Goal: Transaction & Acquisition: Purchase product/service

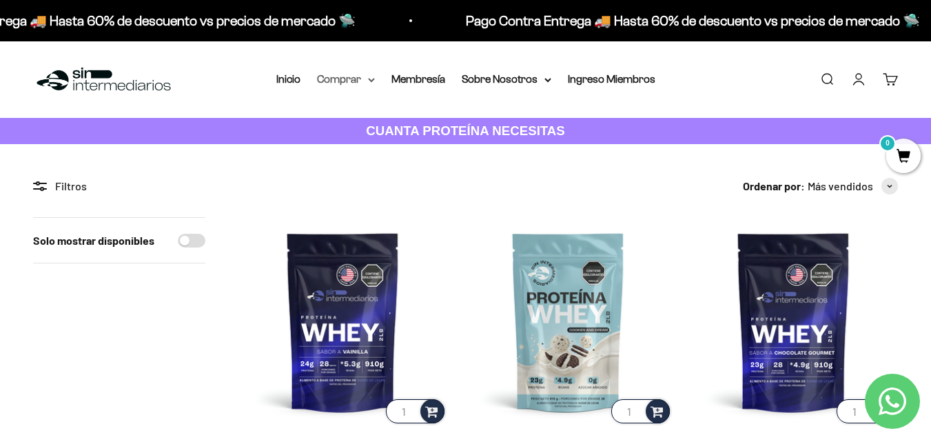
click at [364, 79] on summary "Comprar" at bounding box center [346, 79] width 58 height 18
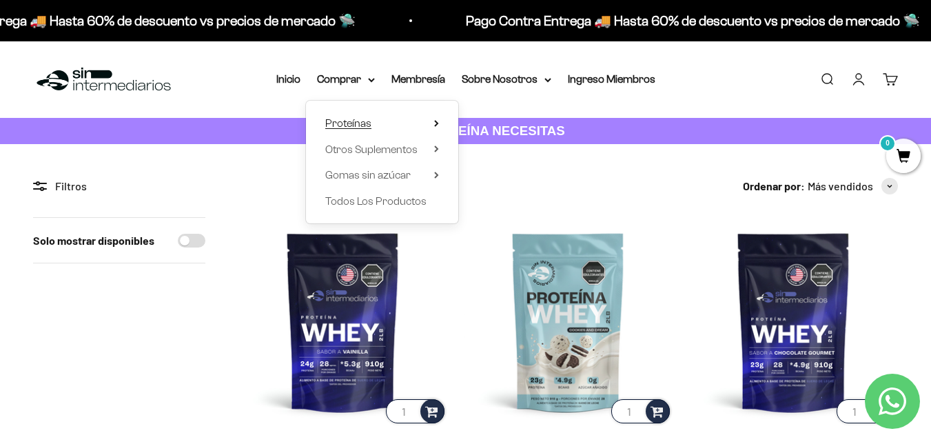
click at [434, 120] on summary "Proteínas" at bounding box center [382, 123] width 114 height 18
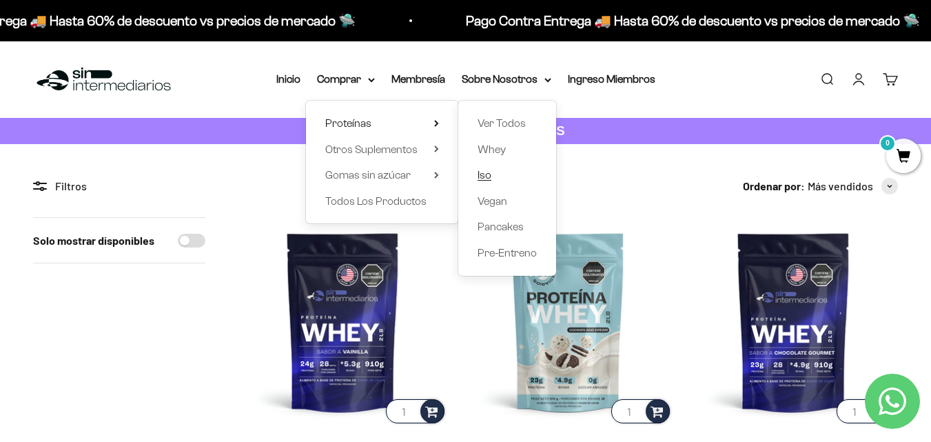
click at [489, 174] on span "Iso" at bounding box center [485, 175] width 14 height 12
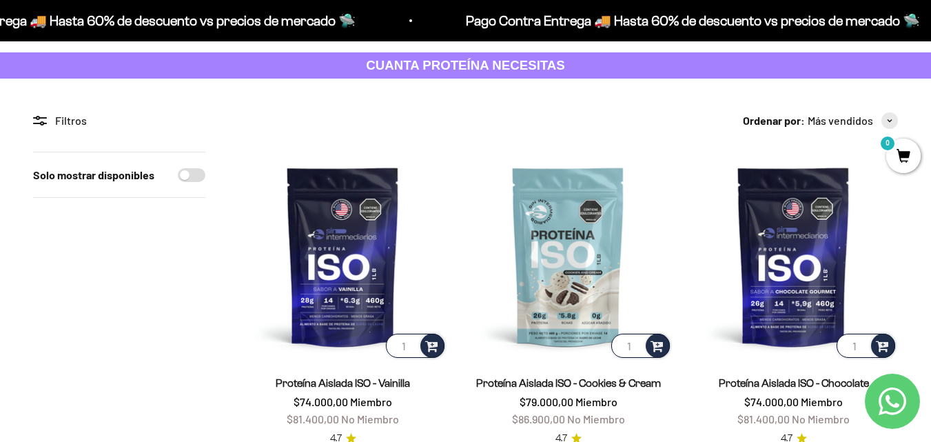
scroll to position [69, 0]
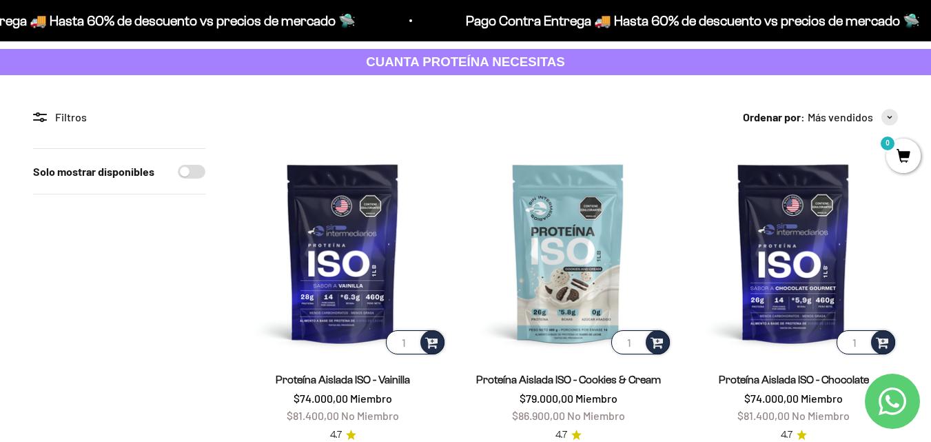
click at [188, 175] on input "Solo mostrar disponibles" at bounding box center [192, 172] width 28 height 14
checkbox input "true"
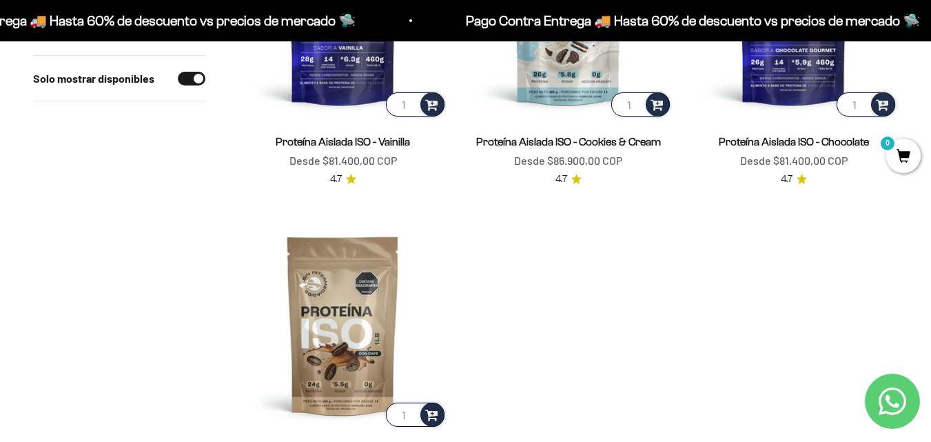
scroll to position [276, 0]
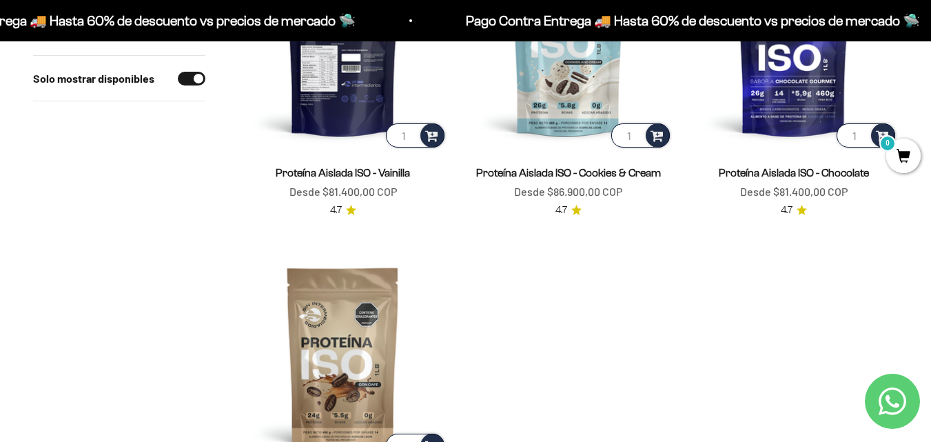
click at [352, 87] on img at bounding box center [342, 45] width 209 height 209
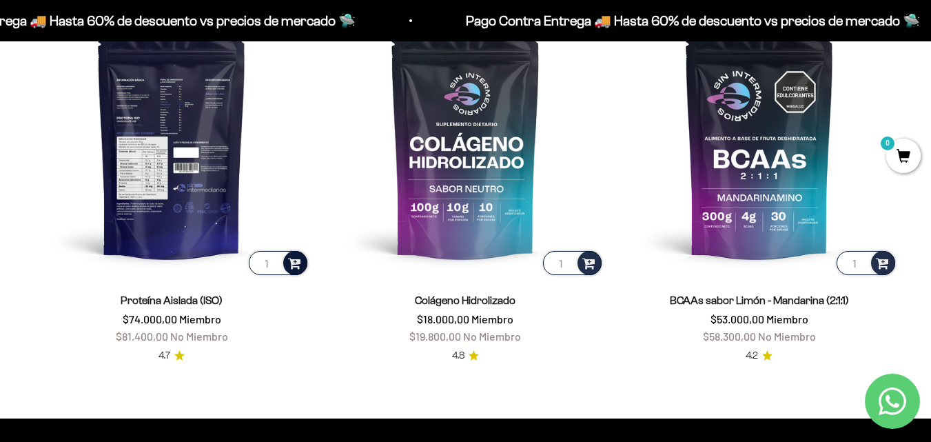
scroll to position [962, 0]
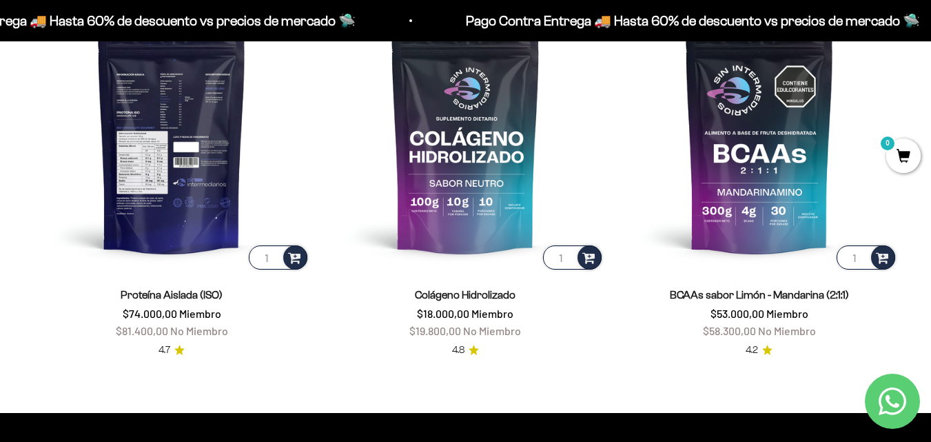
click at [180, 161] on img at bounding box center [171, 132] width 277 height 277
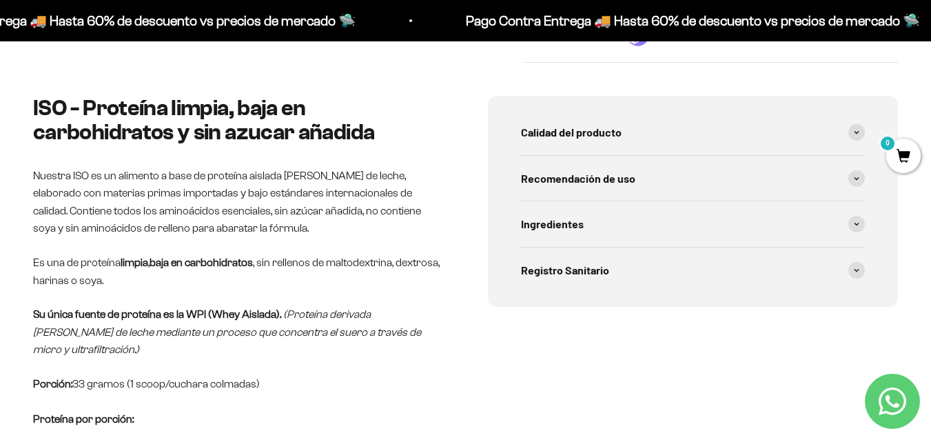
scroll to position [689, 0]
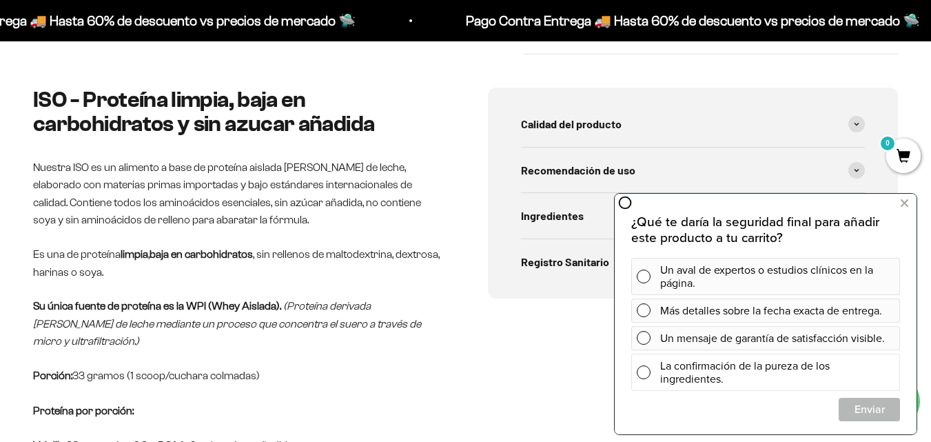
click at [644, 372] on span at bounding box center [644, 372] width 14 height 14
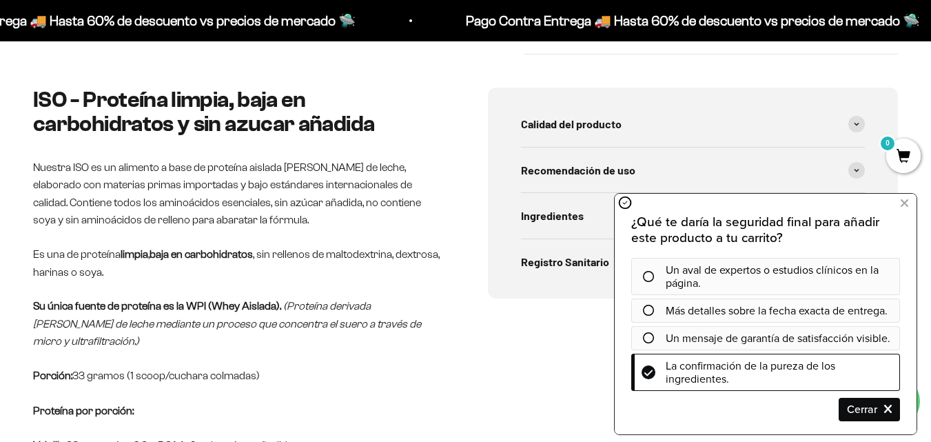
click at [651, 275] on icon at bounding box center [648, 276] width 11 height 11
click at [649, 277] on icon at bounding box center [648, 276] width 11 height 11
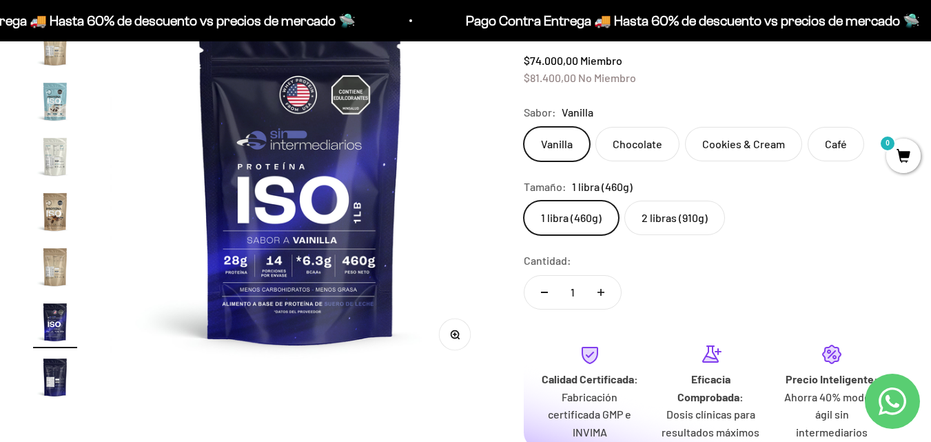
scroll to position [207, 0]
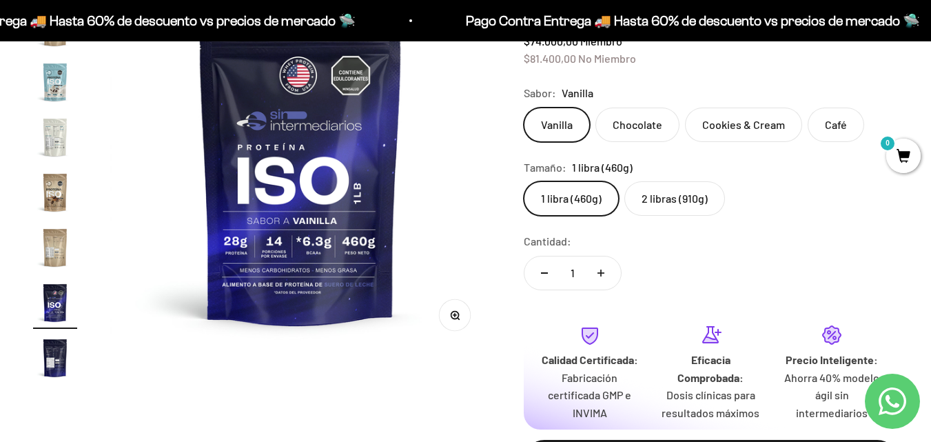
click at [52, 357] on img "Ir al artículo 17" at bounding box center [55, 358] width 44 height 44
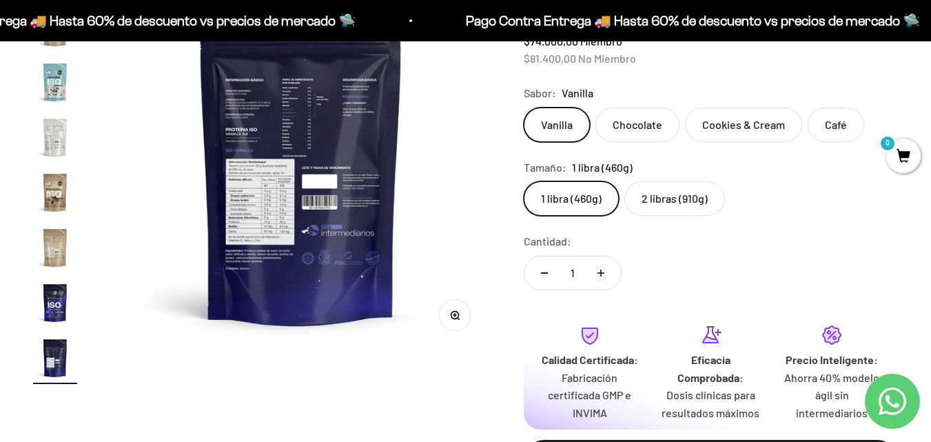
scroll to position [0, 0]
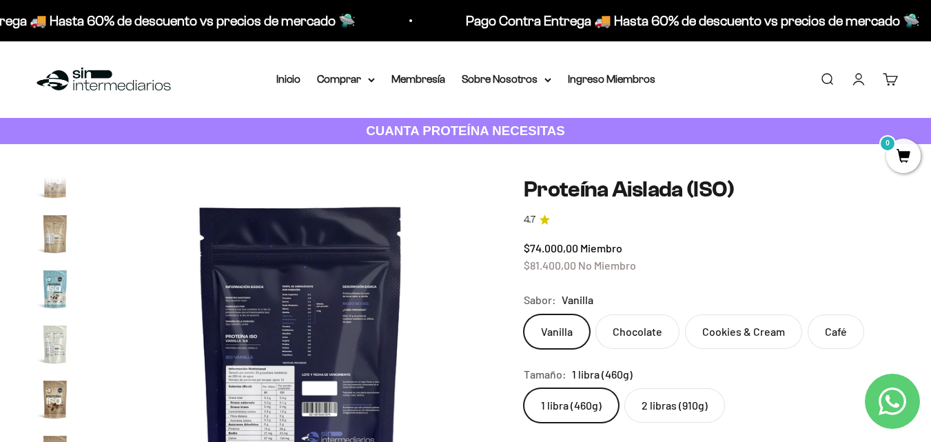
click at [307, 351] on img at bounding box center [301, 367] width 380 height 380
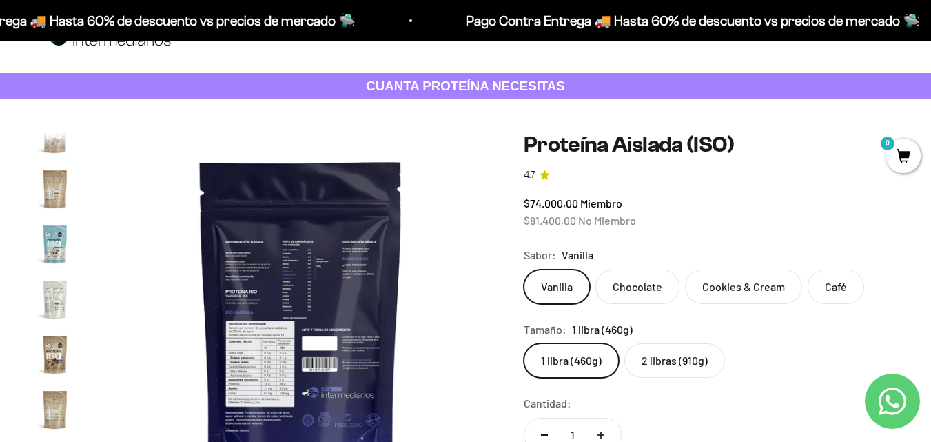
scroll to position [69, 0]
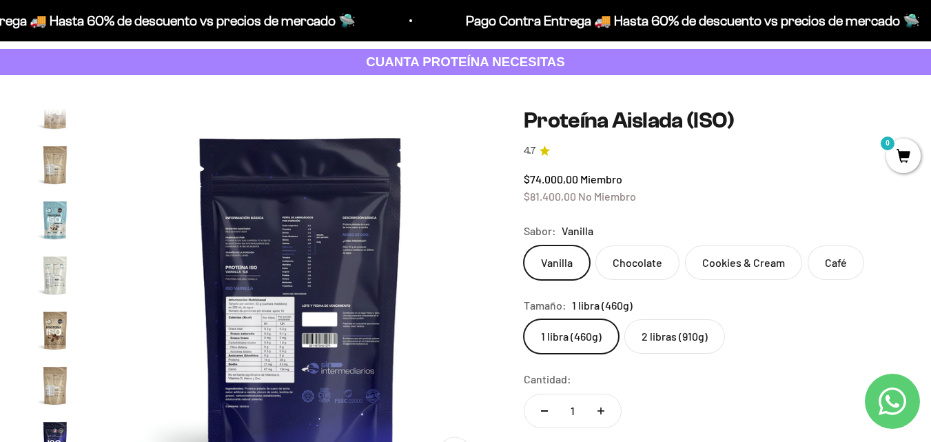
click at [274, 326] on img at bounding box center [301, 298] width 380 height 380
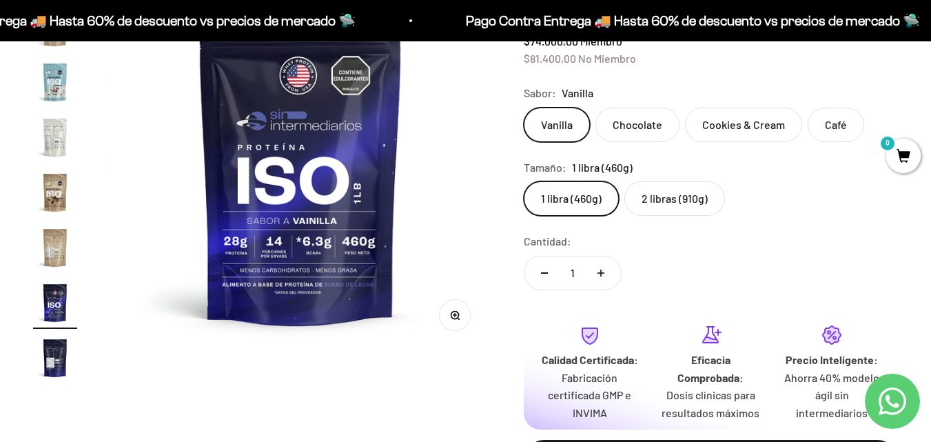
click at [56, 360] on img "Ir al artículo 17" at bounding box center [55, 358] width 44 height 44
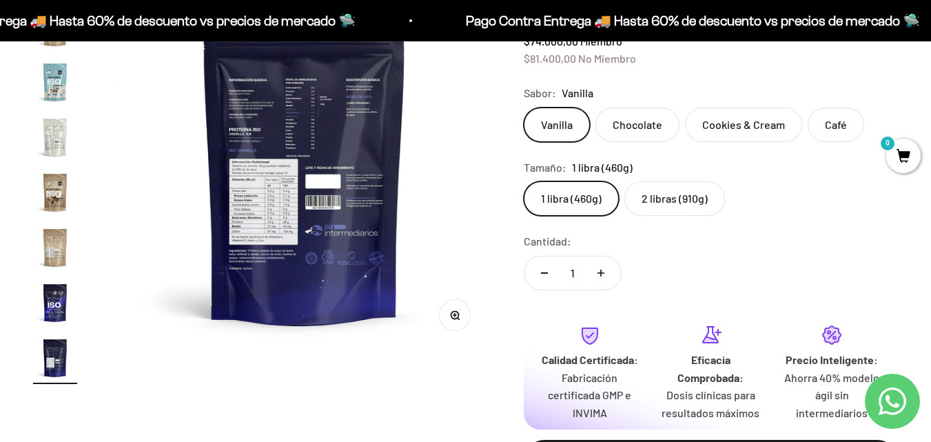
scroll to position [0, 6218]
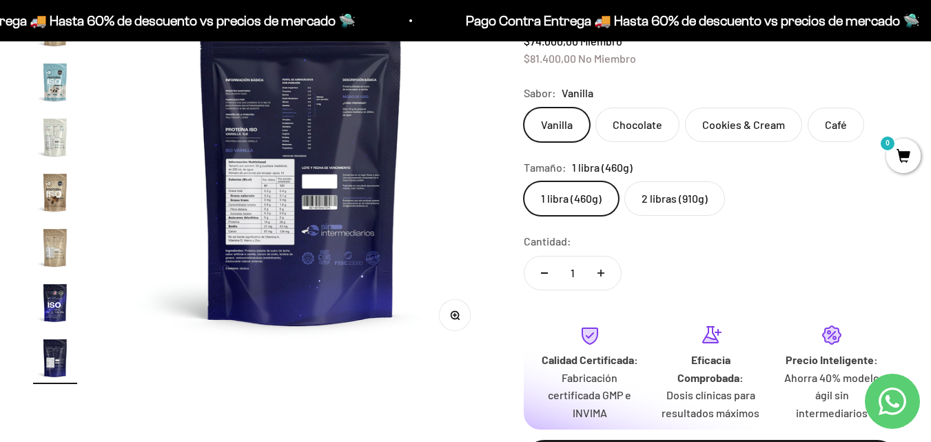
click at [456, 315] on icon "button" at bounding box center [454, 314] width 3 height 3
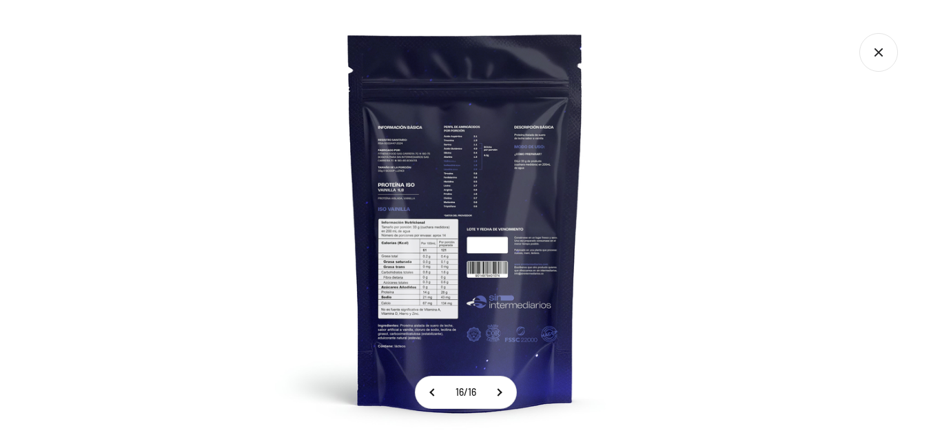
click at [457, 268] on img at bounding box center [466, 221] width 442 height 442
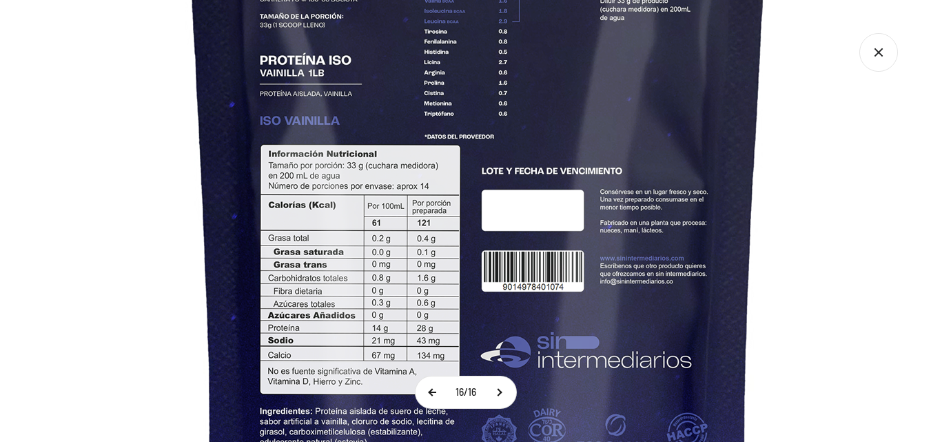
click at [427, 389] on button at bounding box center [433, 392] width 34 height 32
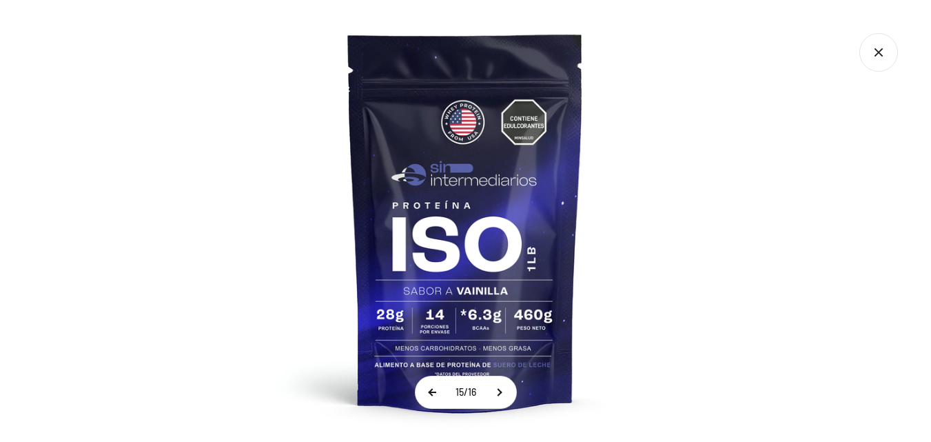
click at [427, 389] on button at bounding box center [433, 392] width 34 height 32
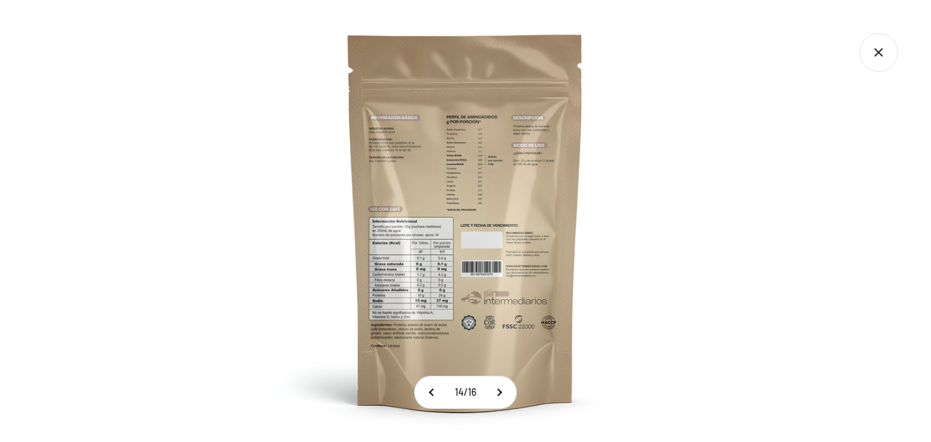
click at [446, 316] on img at bounding box center [466, 221] width 442 height 442
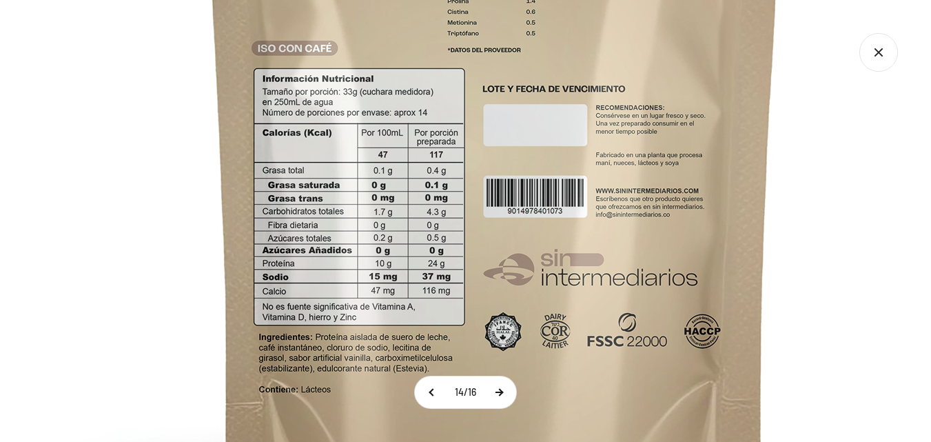
click at [497, 394] on button at bounding box center [499, 392] width 34 height 32
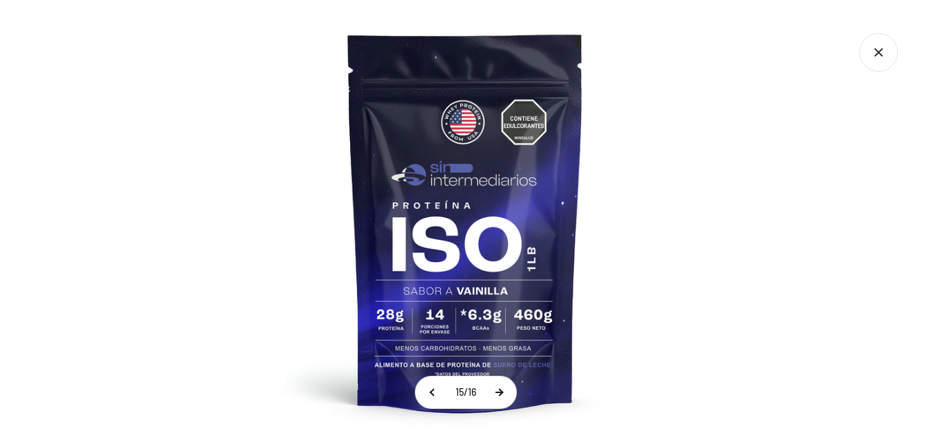
click at [497, 394] on button at bounding box center [499, 392] width 34 height 32
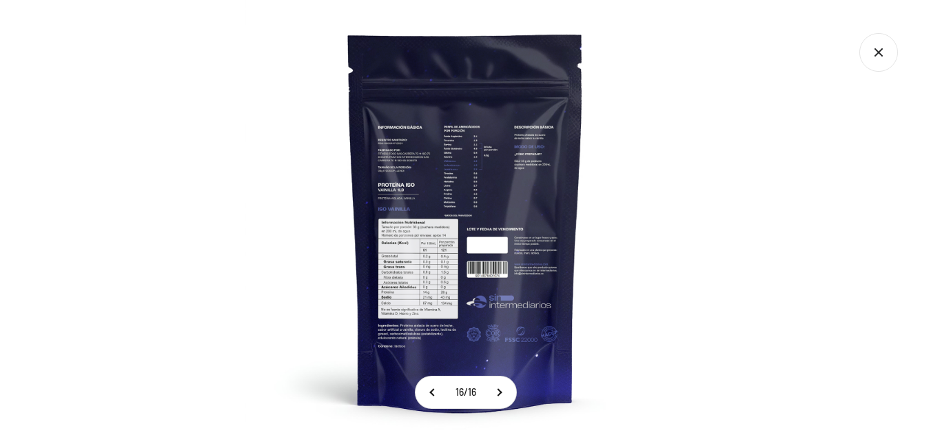
click at [481, 285] on img at bounding box center [466, 221] width 442 height 442
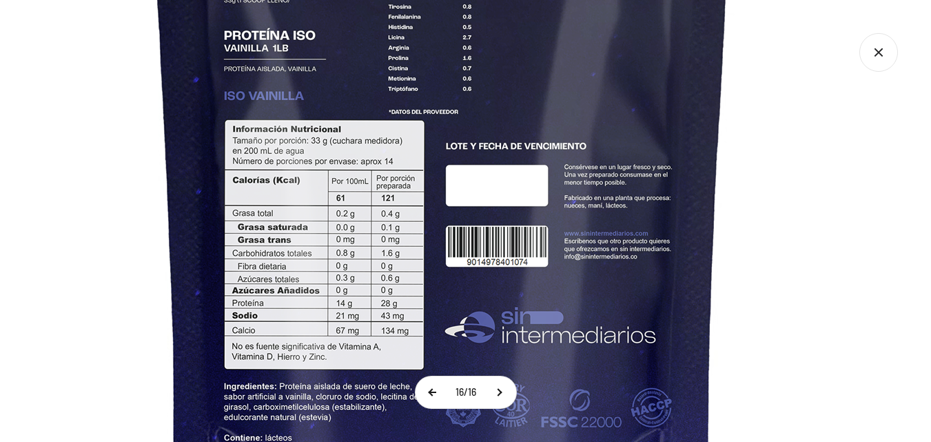
click at [432, 394] on button at bounding box center [433, 392] width 34 height 32
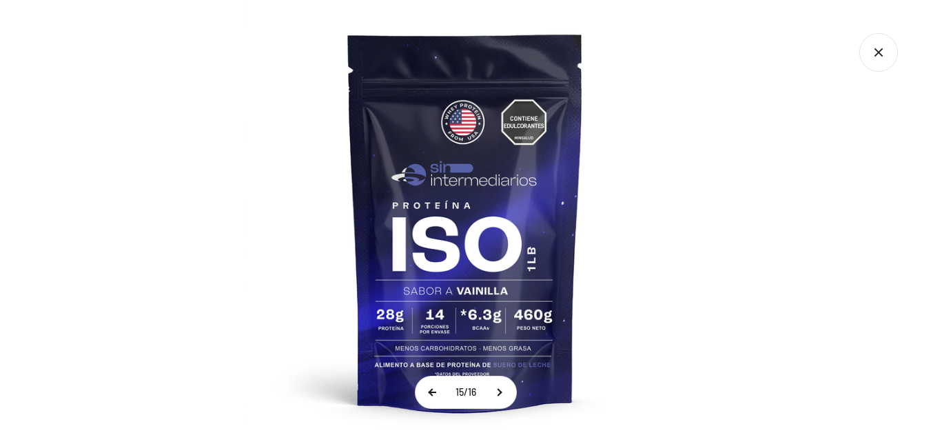
click at [432, 394] on button at bounding box center [433, 392] width 34 height 32
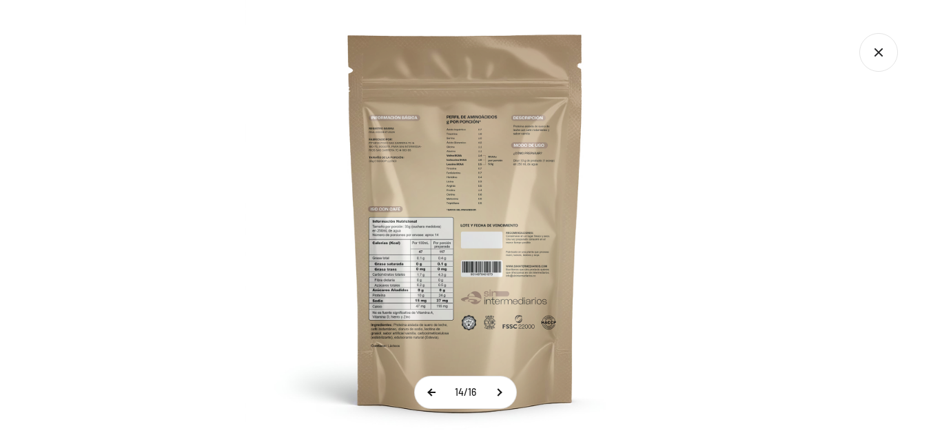
click at [432, 394] on button at bounding box center [432, 392] width 34 height 32
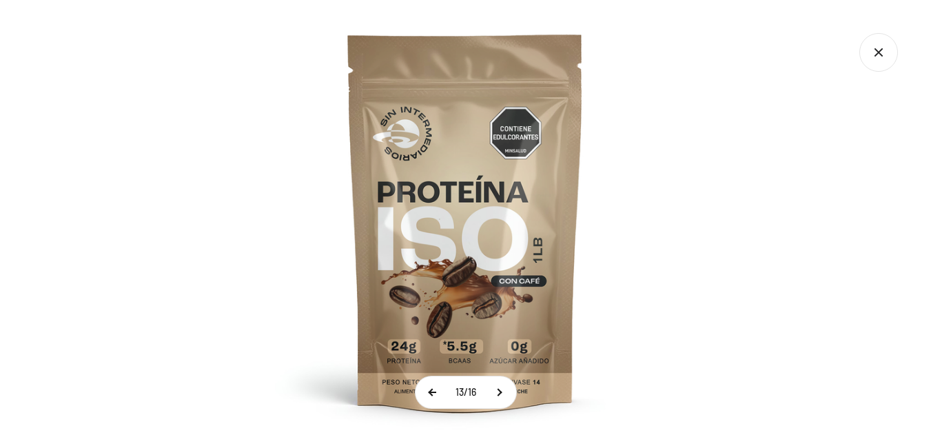
click at [432, 394] on button at bounding box center [433, 392] width 34 height 32
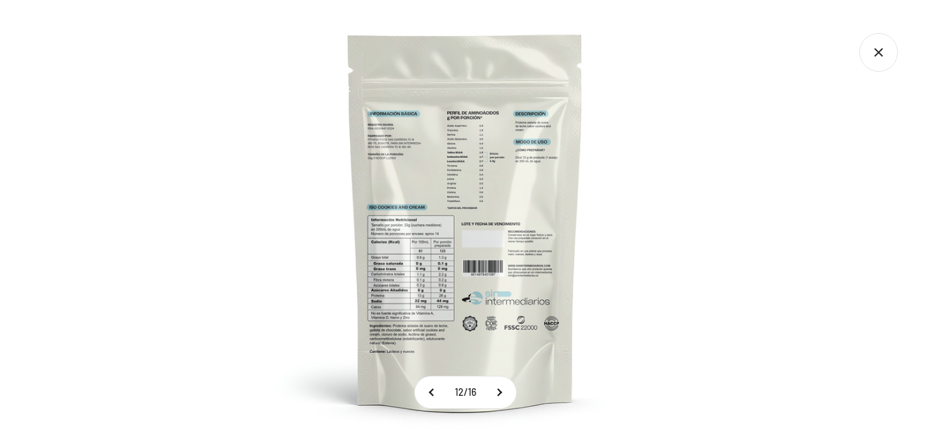
click at [456, 285] on img at bounding box center [466, 221] width 442 height 442
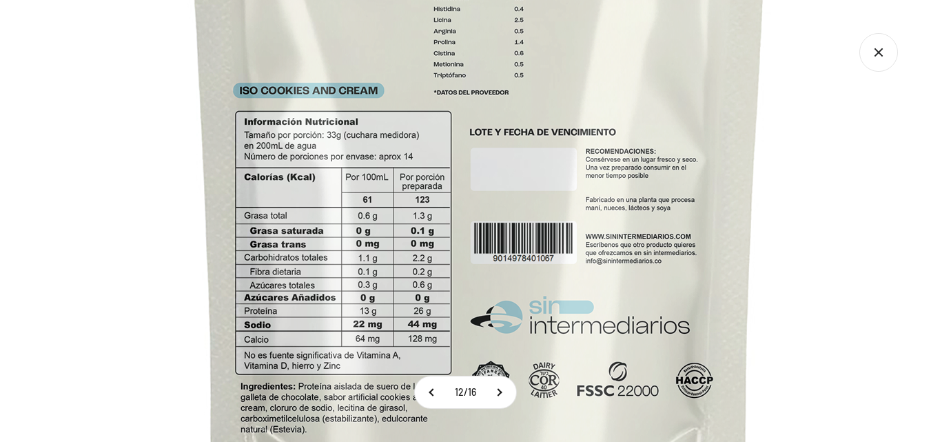
click at [181, 232] on img at bounding box center [479, 124] width 1103 height 1103
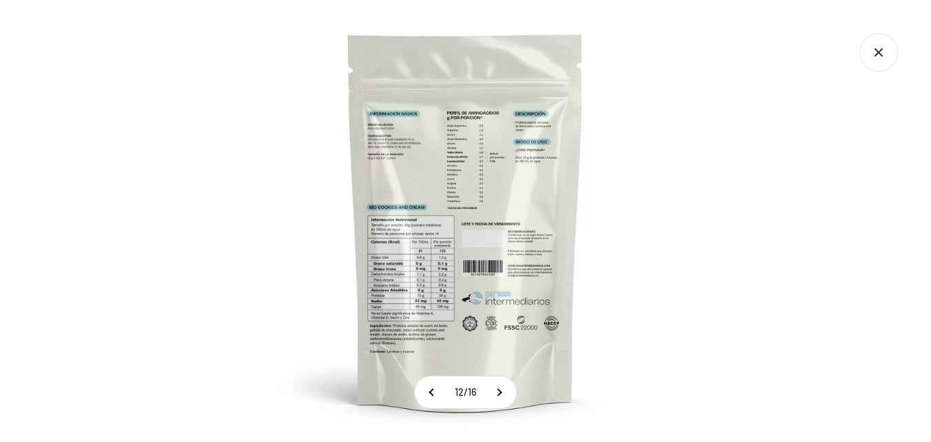
click at [263, 190] on img at bounding box center [466, 221] width 442 height 442
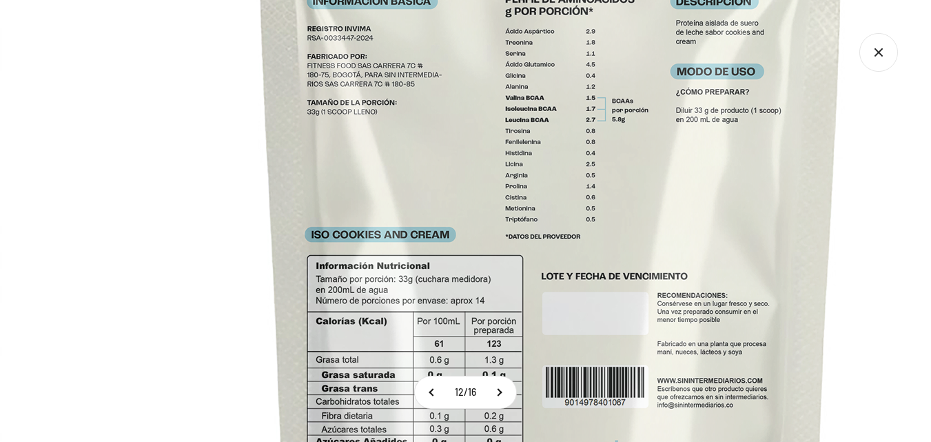
click at [876, 55] on icon "Cerrar galería" at bounding box center [879, 52] width 8 height 8
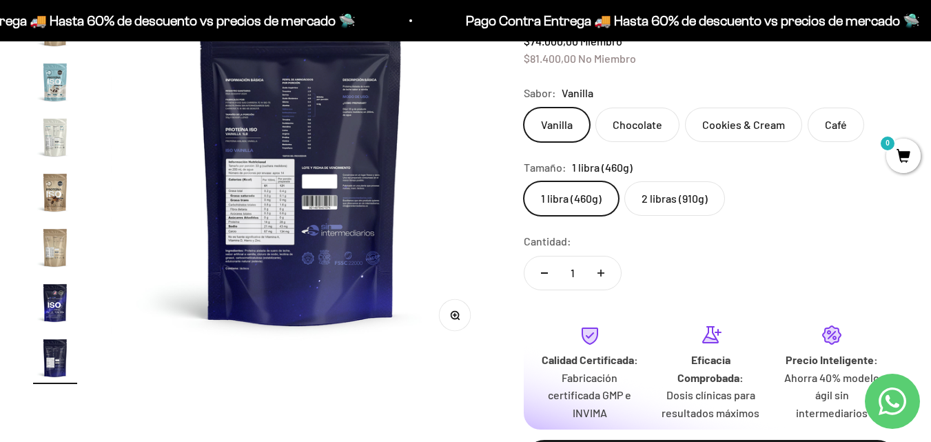
click at [688, 205] on label "2 libras (910g)" at bounding box center [674, 198] width 101 height 34
click at [524, 181] on input "2 libras (910g)" at bounding box center [523, 181] width 1 height 1
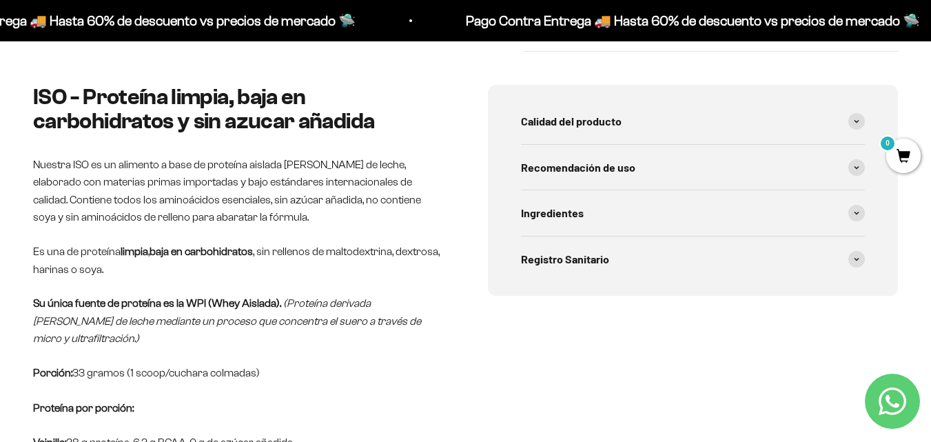
scroll to position [689, 0]
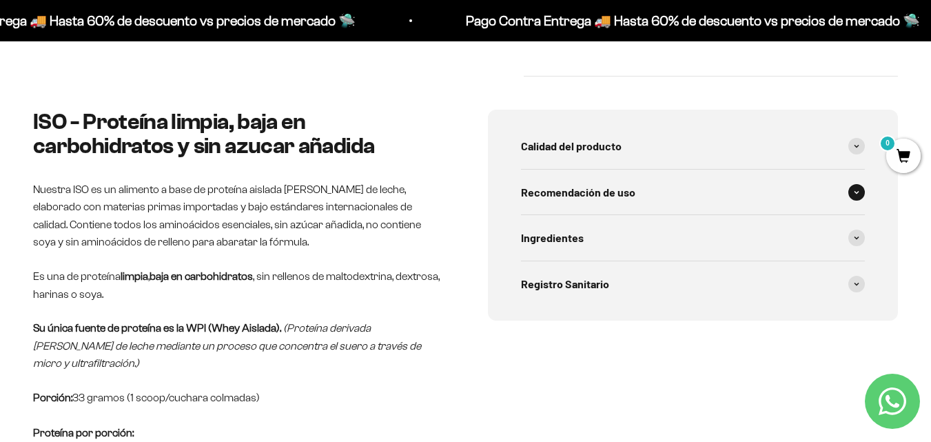
click at [860, 193] on span at bounding box center [857, 192] width 17 height 17
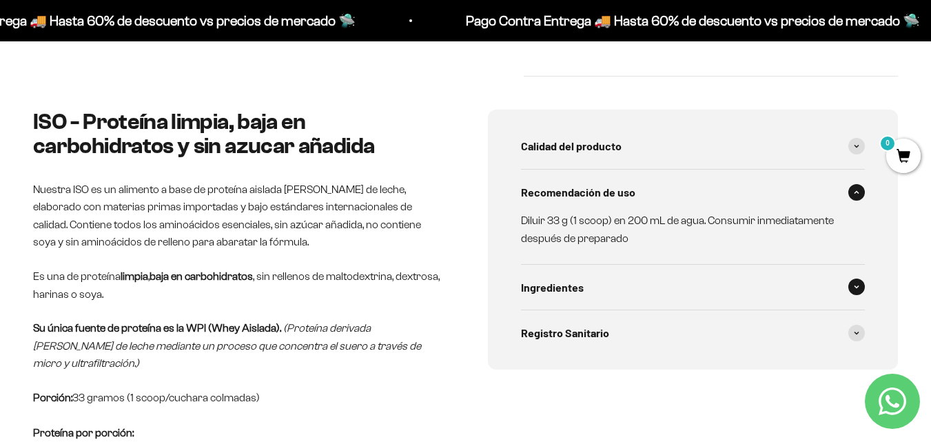
click at [857, 287] on icon at bounding box center [857, 287] width 4 height 2
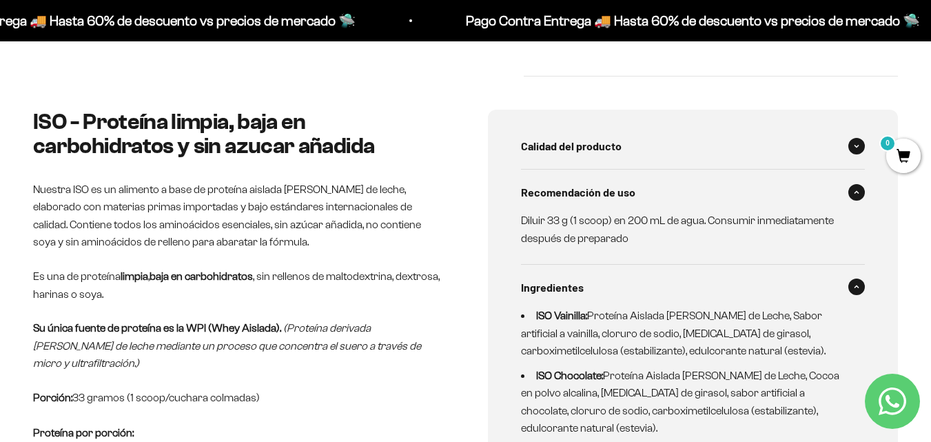
click at [851, 155] on div "Calidad del producto" at bounding box center [693, 145] width 345 height 45
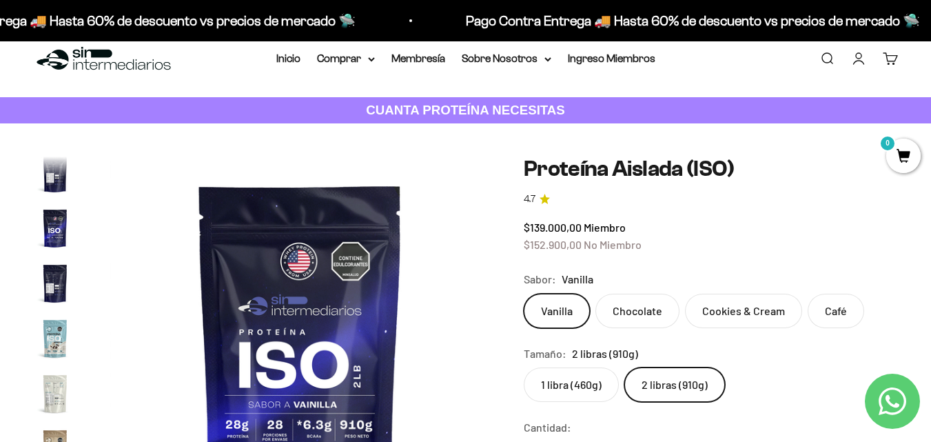
scroll to position [0, 0]
